Goal: Transaction & Acquisition: Purchase product/service

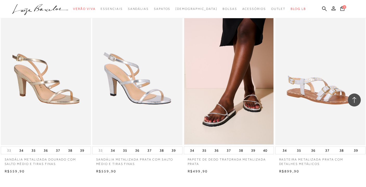
scroll to position [880, 0]
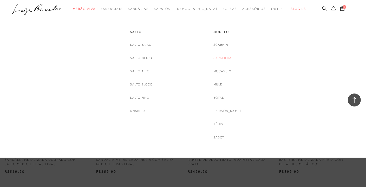
click at [225, 59] on link "Sapatilha" at bounding box center [222, 57] width 18 height 5
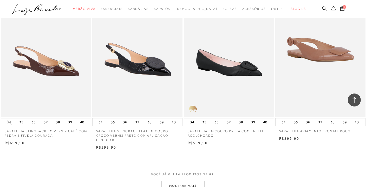
scroll to position [947, 0]
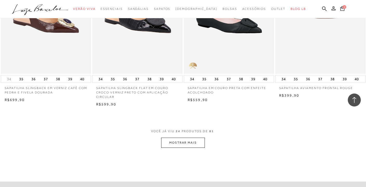
click at [182, 145] on button "MOSTRAR MAIS" at bounding box center [183, 143] width 44 height 10
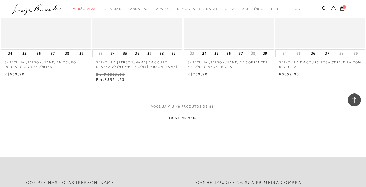
scroll to position [2022, 0]
click at [175, 119] on button "MOSTRAR MAIS" at bounding box center [183, 118] width 44 height 10
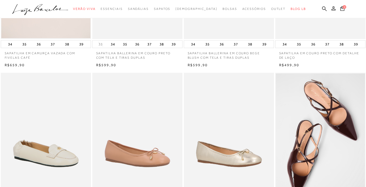
scroll to position [37, 0]
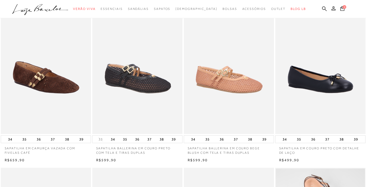
click at [56, 83] on img at bounding box center [46, 66] width 90 height 135
